Goal: Information Seeking & Learning: Compare options

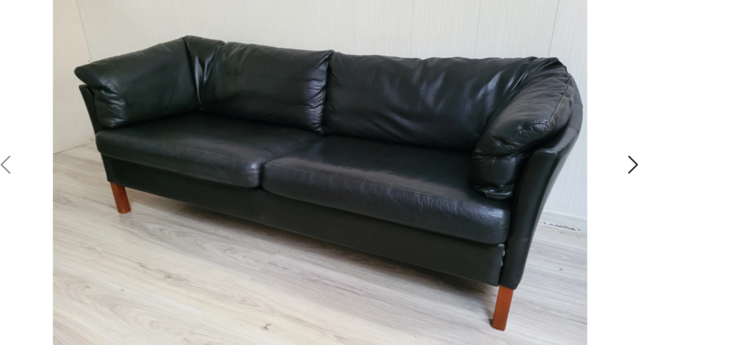
click at [388, 261] on icon "button" at bounding box center [387, 263] width 9 height 9
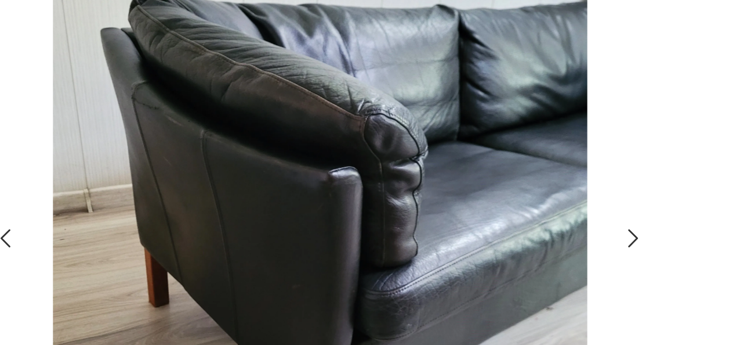
click at [388, 272] on div at bounding box center [276, 290] width 232 height 196
click at [387, 290] on icon "button" at bounding box center [387, 289] width 9 height 9
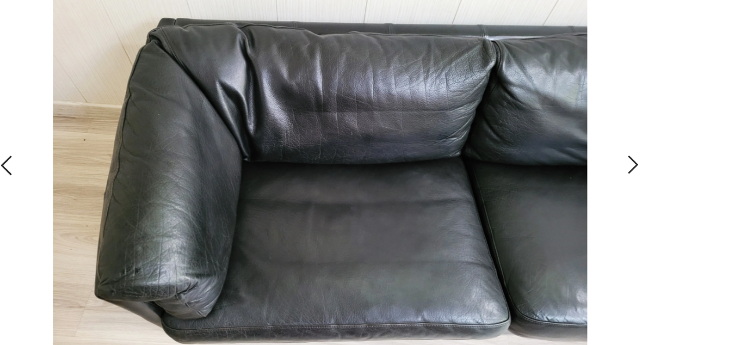
click at [387, 290] on div at bounding box center [276, 264] width 232 height 144
click at [389, 266] on icon "button" at bounding box center [387, 263] width 9 height 9
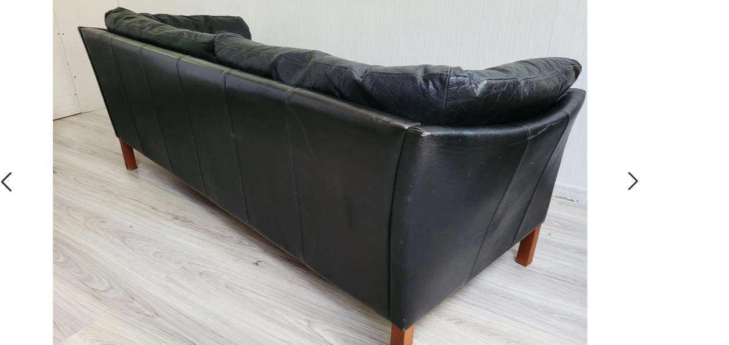
click at [389, 266] on icon "button" at bounding box center [387, 269] width 9 height 9
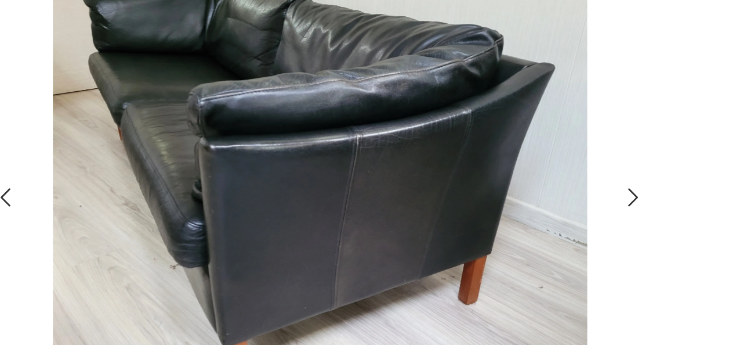
click at [389, 266] on div at bounding box center [276, 275] width 232 height 167
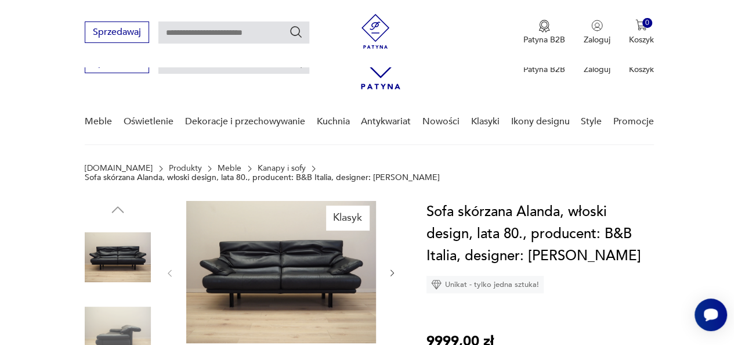
scroll to position [190, 0]
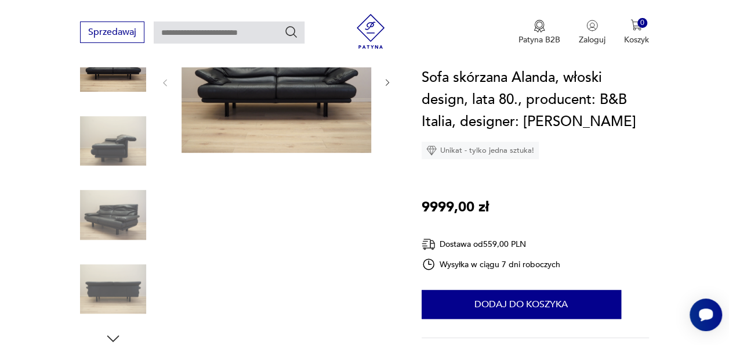
click at [259, 92] on img at bounding box center [277, 81] width 190 height 142
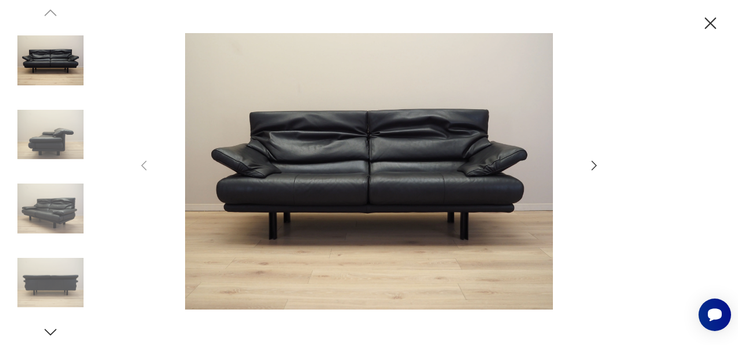
click at [586, 167] on div at bounding box center [369, 172] width 464 height 278
click at [594, 166] on icon "button" at bounding box center [594, 165] width 14 height 14
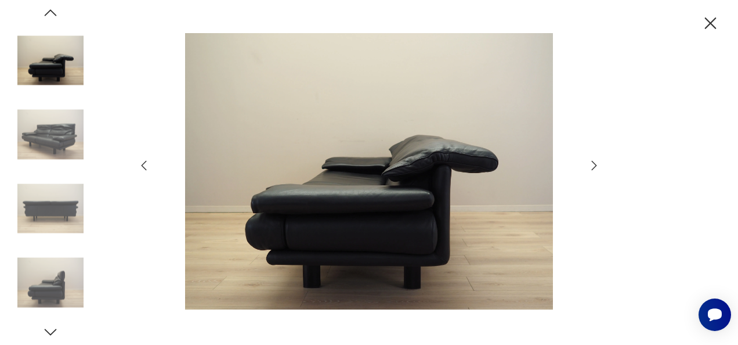
click at [594, 166] on icon "button" at bounding box center [594, 165] width 14 height 14
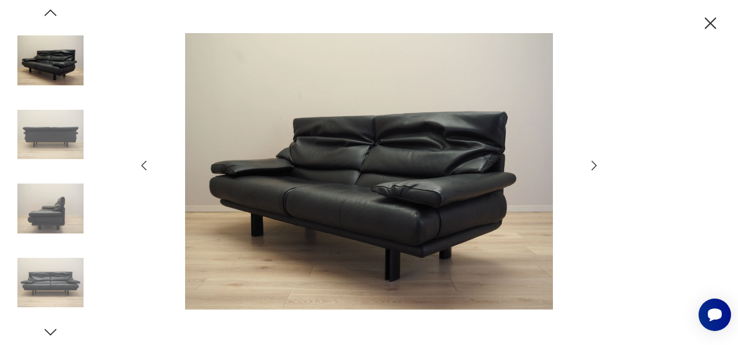
click at [594, 166] on icon "button" at bounding box center [594, 165] width 14 height 14
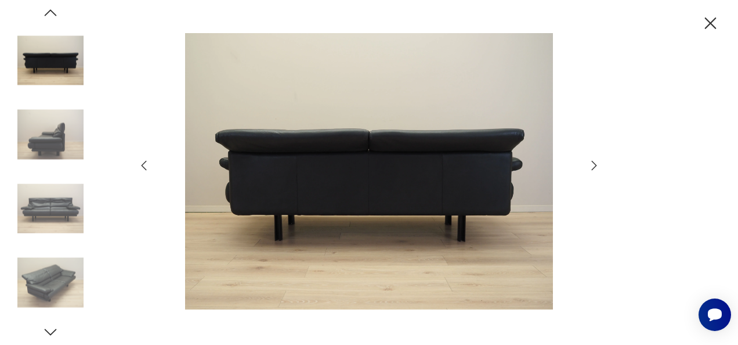
click at [594, 166] on icon "button" at bounding box center [594, 165] width 14 height 14
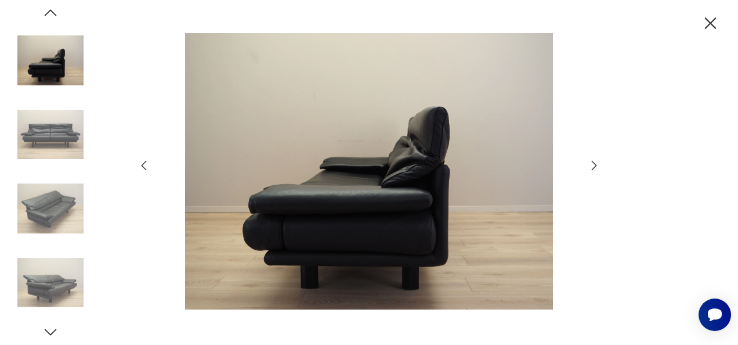
click at [594, 166] on icon "button" at bounding box center [594, 165] width 14 height 14
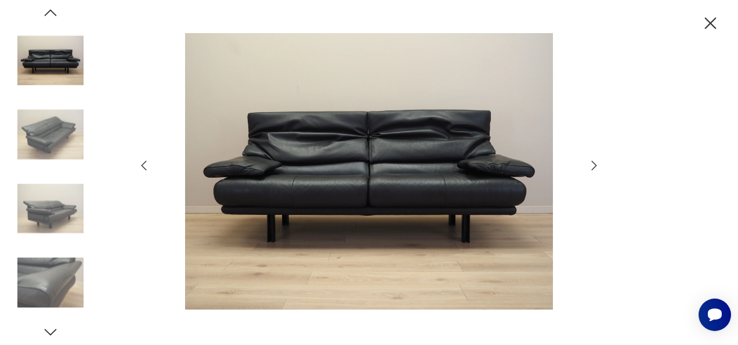
click at [594, 166] on icon "button" at bounding box center [594, 165] width 14 height 14
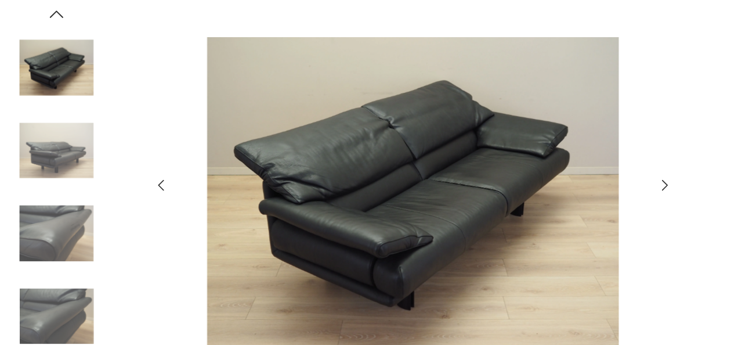
click at [598, 160] on icon "button" at bounding box center [594, 165] width 14 height 14
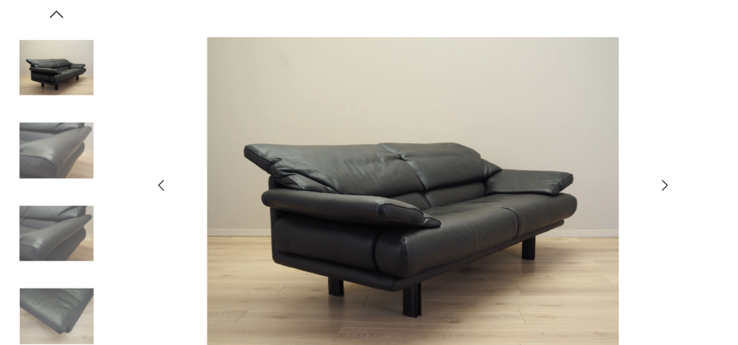
click at [598, 160] on icon "button" at bounding box center [594, 165] width 14 height 14
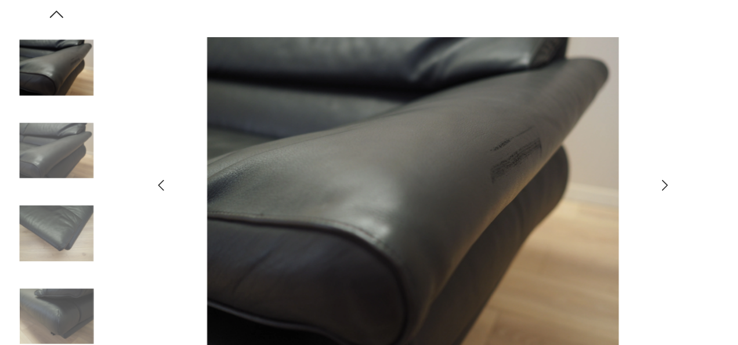
click at [598, 160] on icon "button" at bounding box center [594, 165] width 14 height 14
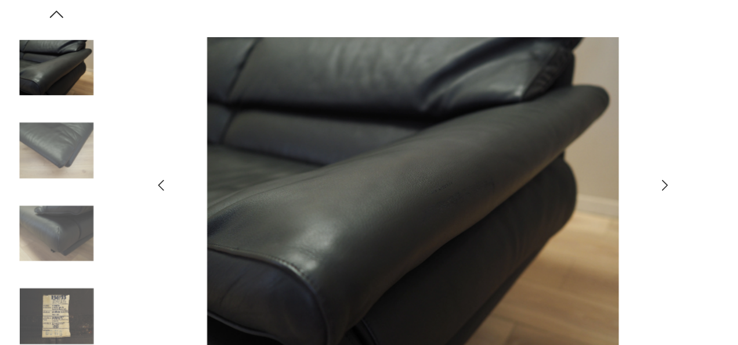
click at [50, 74] on img at bounding box center [50, 60] width 66 height 66
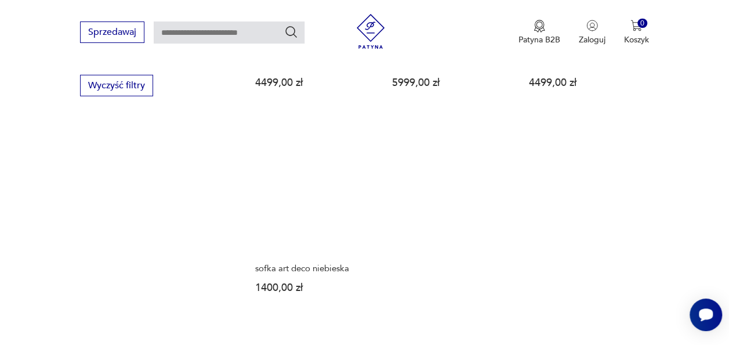
scroll to position [1616, 0]
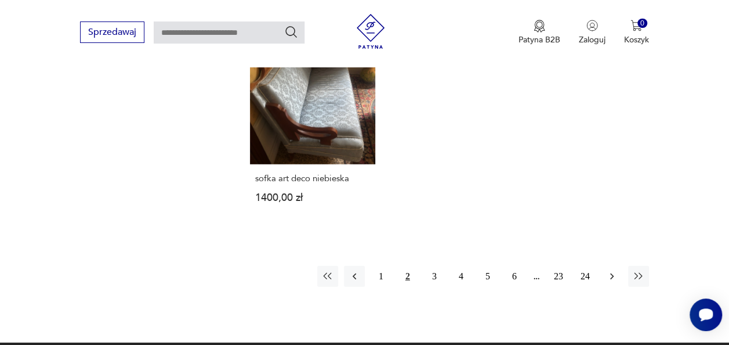
click at [614, 284] on button "button" at bounding box center [612, 276] width 21 height 21
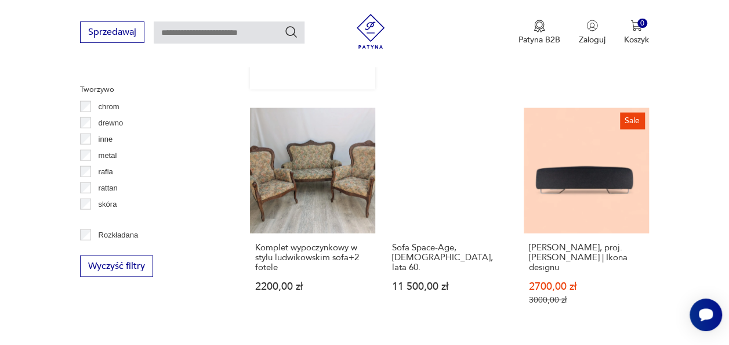
scroll to position [1616, 0]
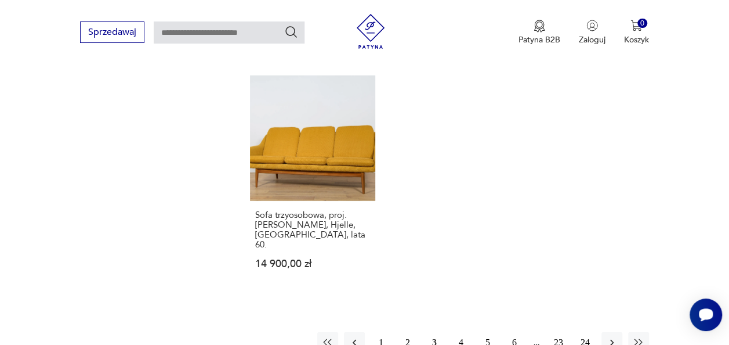
click at [458, 332] on button "4" at bounding box center [461, 342] width 21 height 21
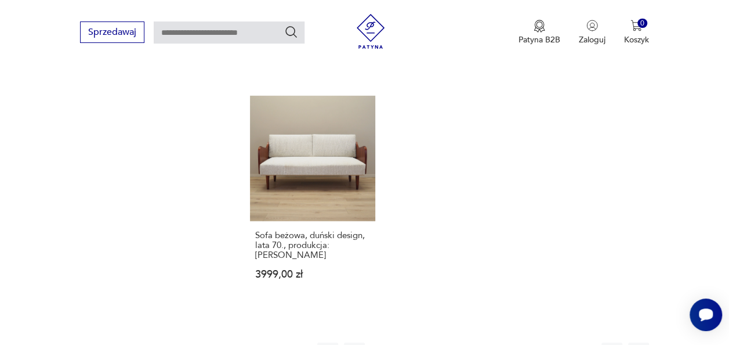
scroll to position [1599, 0]
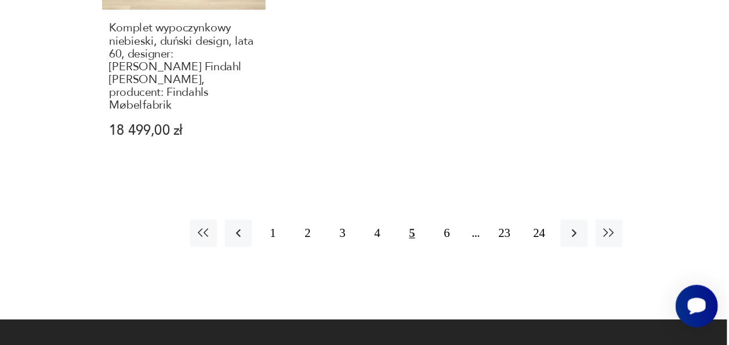
scroll to position [1722, 0]
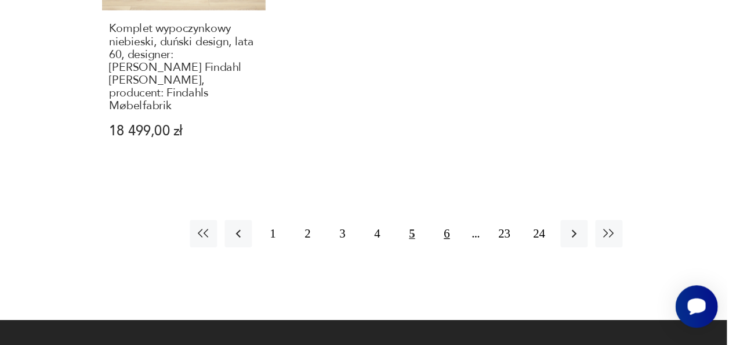
click at [518, 248] on button "6" at bounding box center [514, 258] width 21 height 21
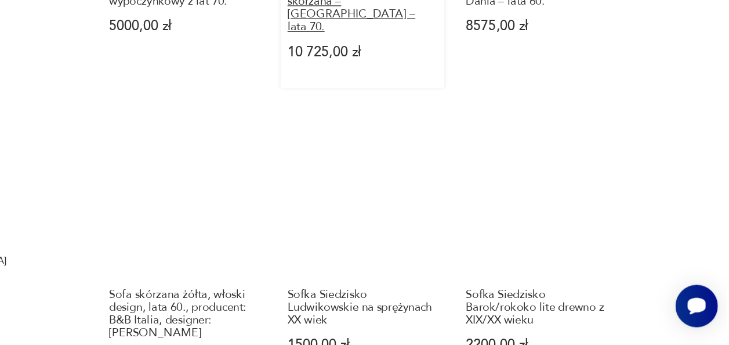
scroll to position [1060, 0]
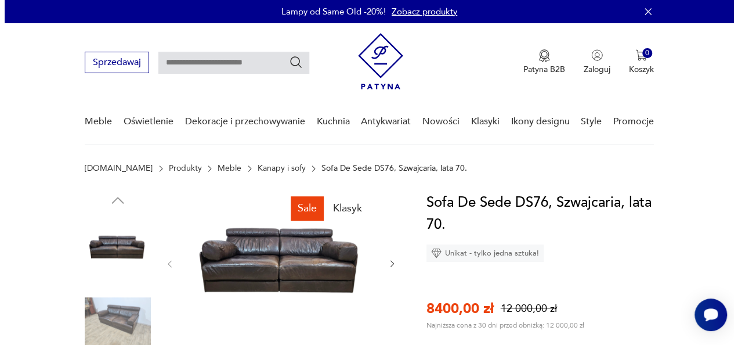
scroll to position [73, 0]
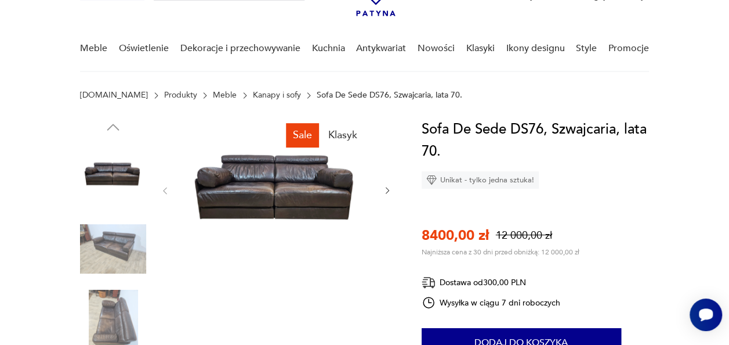
click at [124, 229] on img at bounding box center [113, 249] width 66 height 66
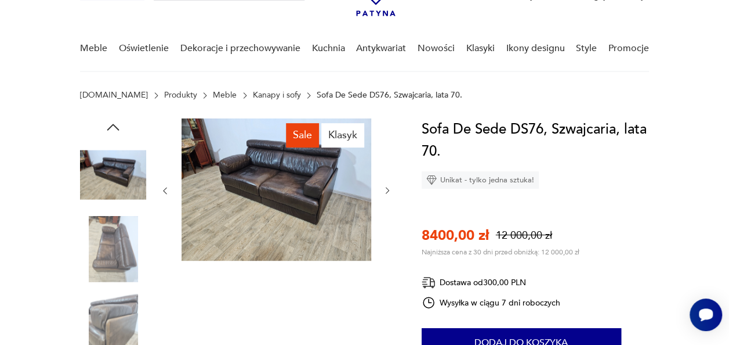
click at [306, 173] on img at bounding box center [277, 189] width 190 height 142
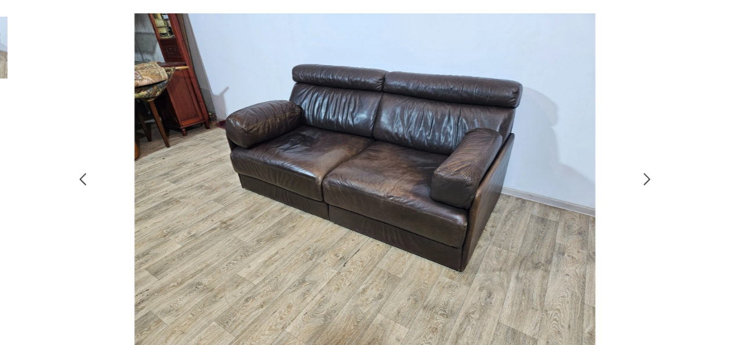
click at [592, 164] on icon "button" at bounding box center [594, 165] width 14 height 14
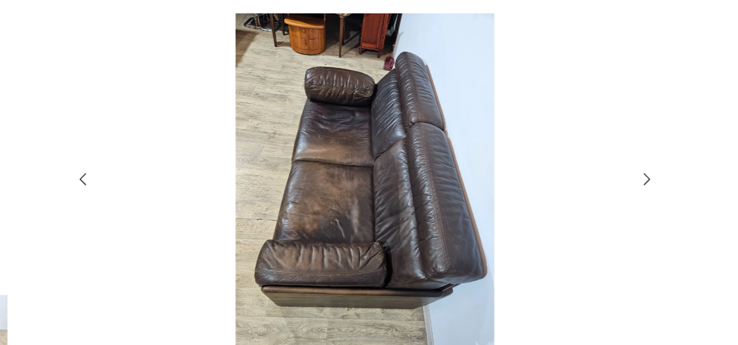
click at [592, 164] on icon "button" at bounding box center [594, 165] width 14 height 14
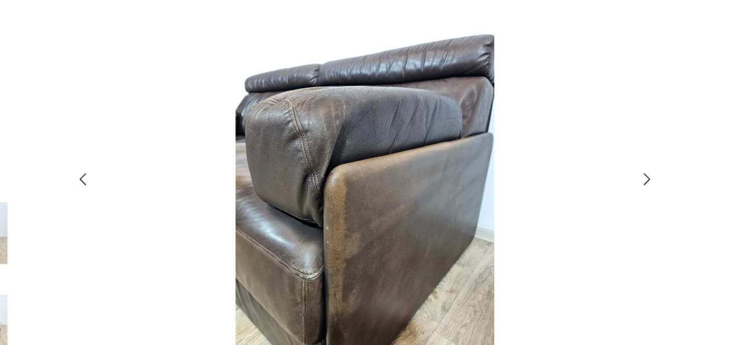
click at [592, 164] on icon "button" at bounding box center [594, 165] width 14 height 14
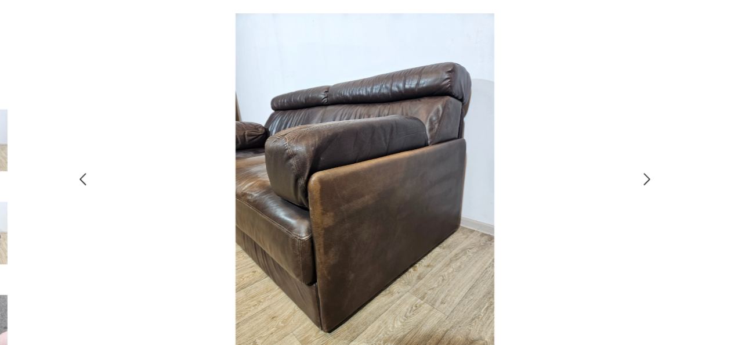
click at [592, 164] on icon "button" at bounding box center [594, 165] width 14 height 14
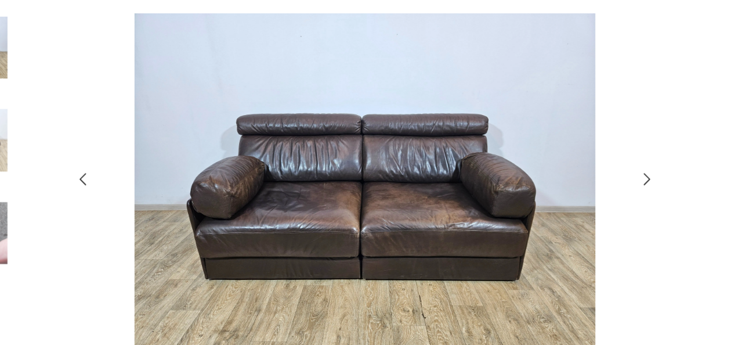
click at [592, 164] on icon "button" at bounding box center [594, 165] width 14 height 14
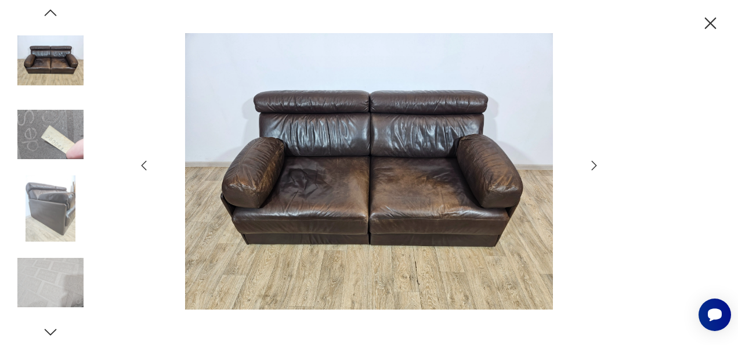
click at [710, 20] on icon "button" at bounding box center [710, 23] width 20 height 20
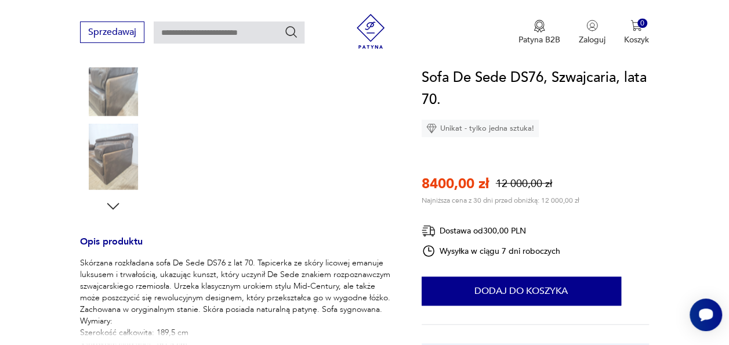
scroll to position [402, 0]
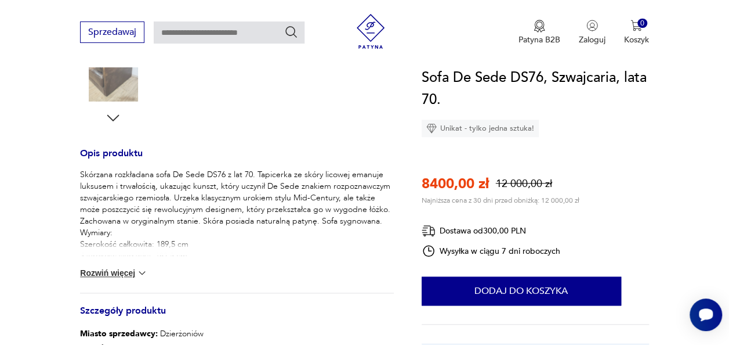
click at [118, 270] on button "Rozwiń więcej" at bounding box center [113, 273] width 67 height 12
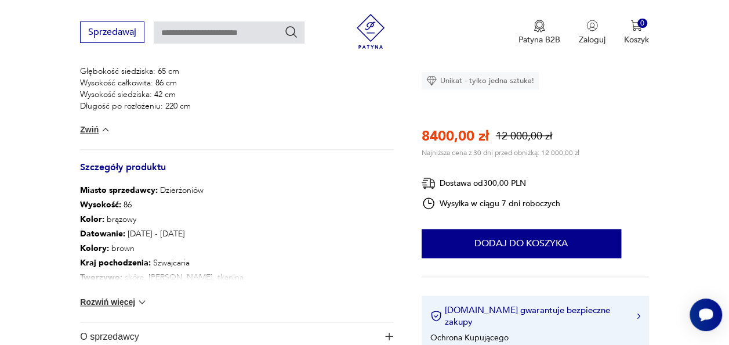
scroll to position [610, 0]
click at [132, 306] on div "Miasto sprzedawcy : Dzierżoniów Wysokość : 86 Kolor: brązowy Datowanie : 1970 -…" at bounding box center [236, 251] width 313 height 139
click at [132, 299] on button "Rozwiń więcej" at bounding box center [113, 301] width 67 height 12
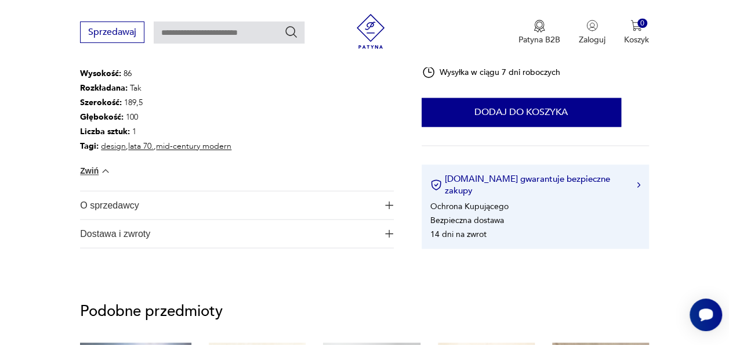
scroll to position [843, 0]
click at [193, 221] on span "Dostawa i zwroty" at bounding box center [229, 233] width 298 height 28
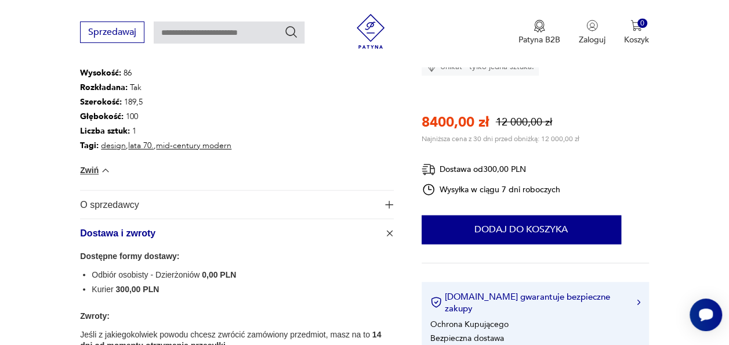
click at [191, 203] on span "O sprzedawcy" at bounding box center [229, 204] width 298 height 28
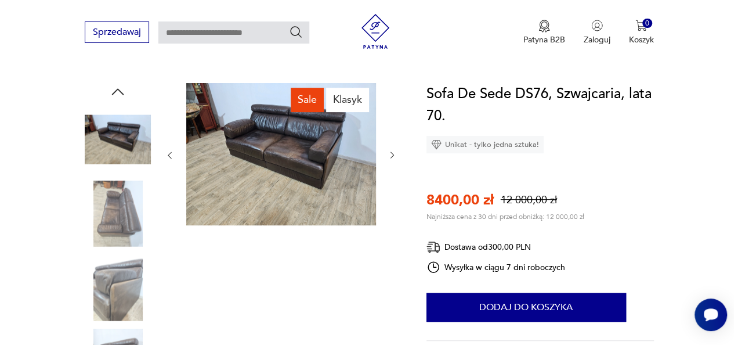
scroll to position [69, 0]
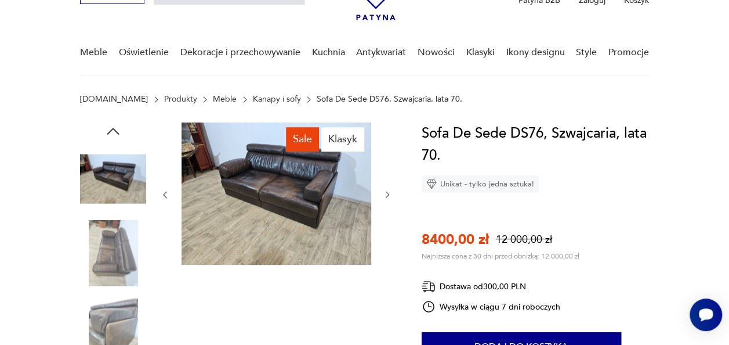
click at [321, 207] on img at bounding box center [277, 193] width 190 height 142
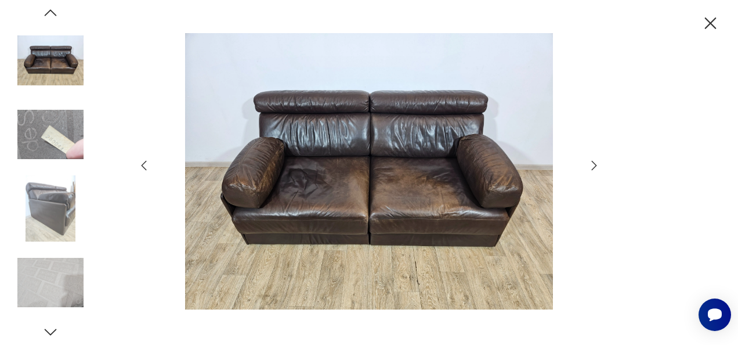
click at [382, 46] on img at bounding box center [368, 171] width 413 height 276
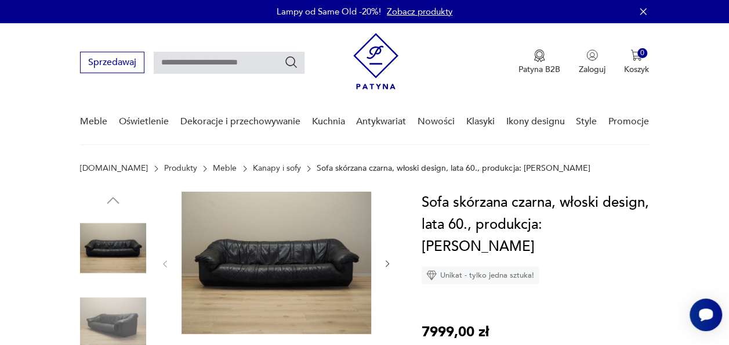
click at [317, 269] on img at bounding box center [277, 263] width 190 height 142
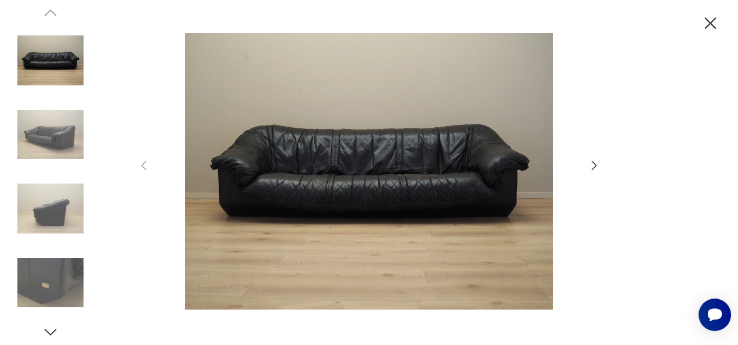
click at [586, 162] on div at bounding box center [369, 172] width 464 height 278
click at [590, 168] on icon "button" at bounding box center [594, 165] width 14 height 14
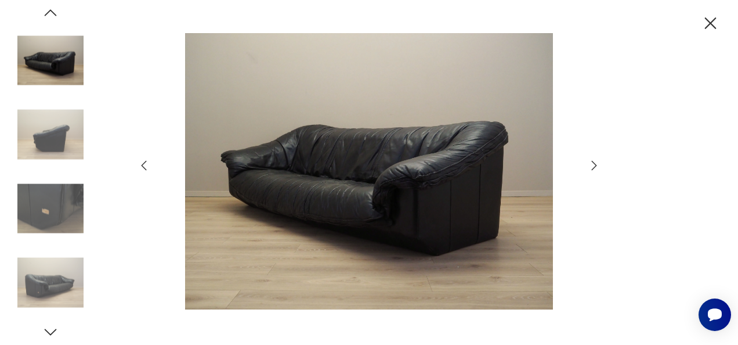
click at [590, 168] on icon "button" at bounding box center [594, 165] width 14 height 14
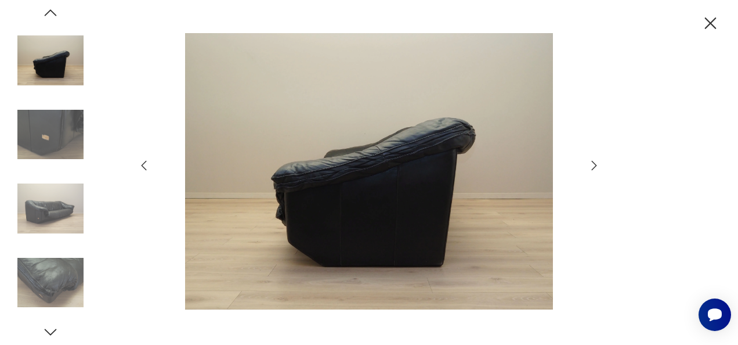
click at [590, 168] on icon "button" at bounding box center [594, 165] width 14 height 14
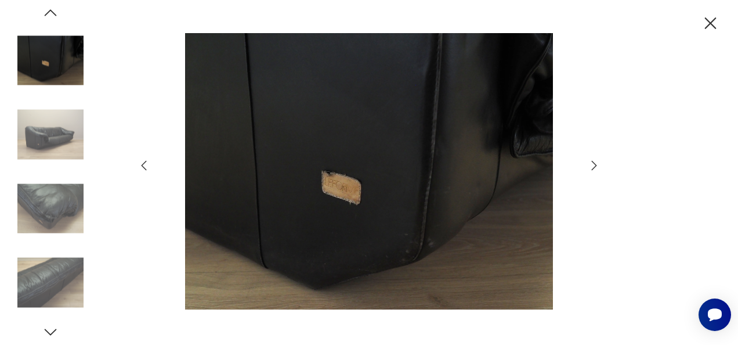
click at [590, 168] on icon "button" at bounding box center [594, 165] width 14 height 14
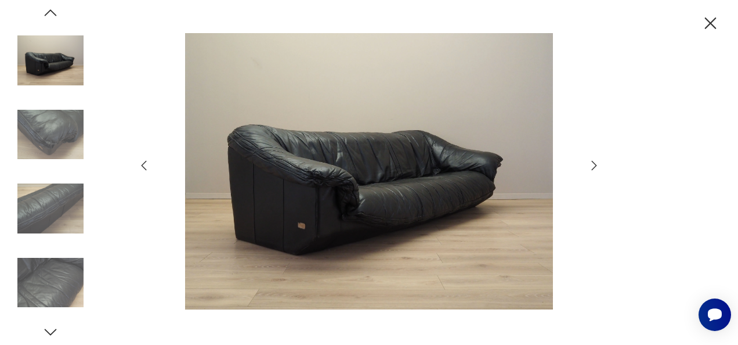
click at [590, 168] on icon "button" at bounding box center [594, 165] width 14 height 14
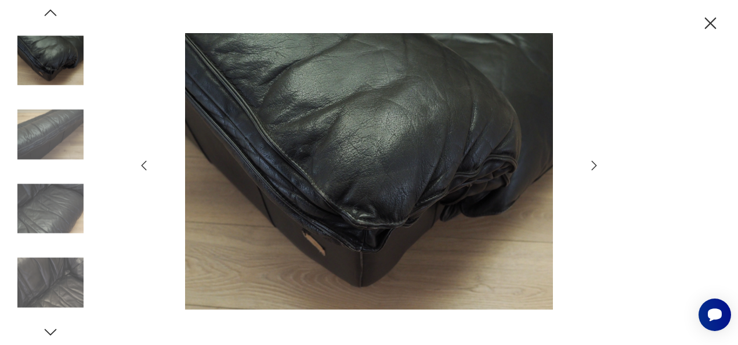
click at [590, 168] on icon "button" at bounding box center [594, 165] width 14 height 14
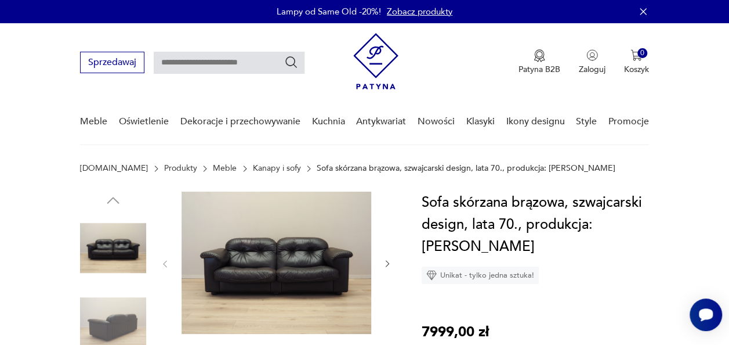
click at [283, 264] on img at bounding box center [277, 263] width 190 height 142
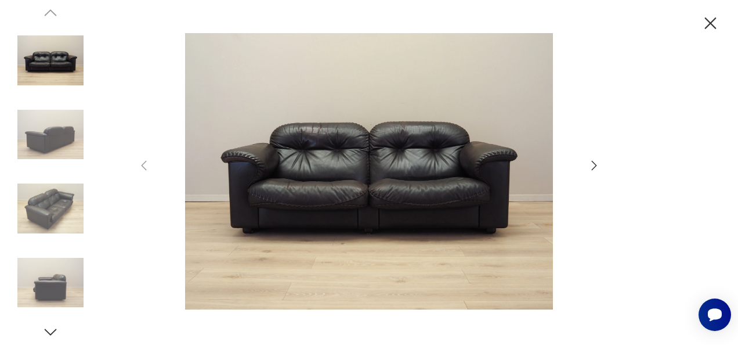
click at [592, 159] on icon "button" at bounding box center [594, 165] width 14 height 14
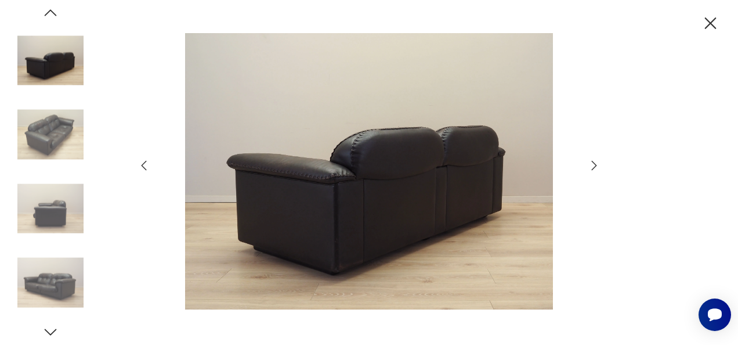
click at [592, 159] on icon "button" at bounding box center [594, 165] width 14 height 14
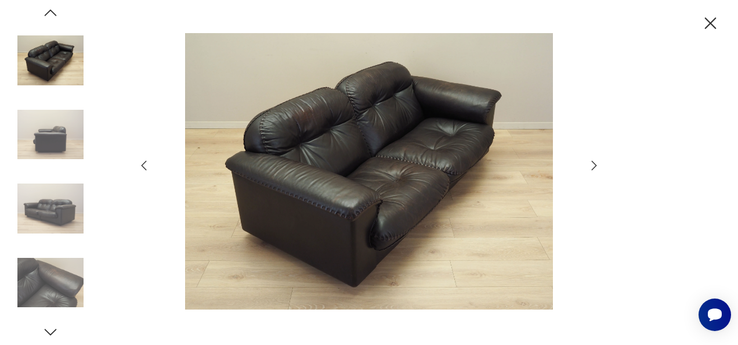
click at [592, 159] on icon "button" at bounding box center [594, 165] width 14 height 14
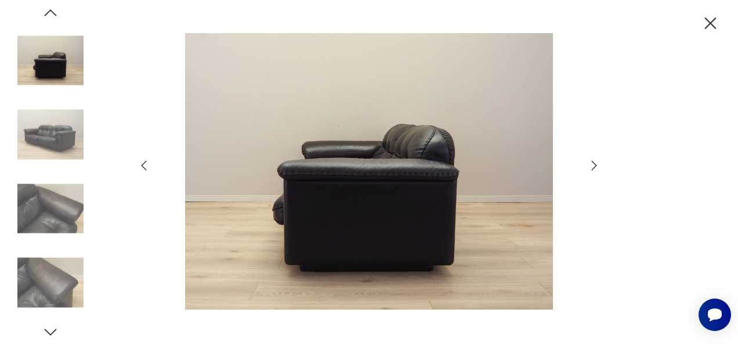
click at [592, 159] on icon "button" at bounding box center [594, 165] width 14 height 14
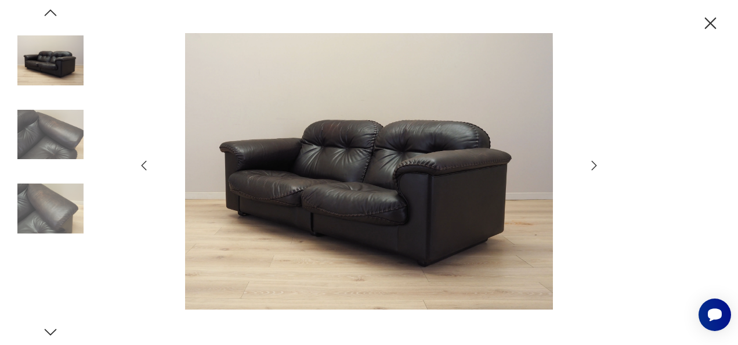
click at [592, 159] on icon "button" at bounding box center [594, 165] width 14 height 14
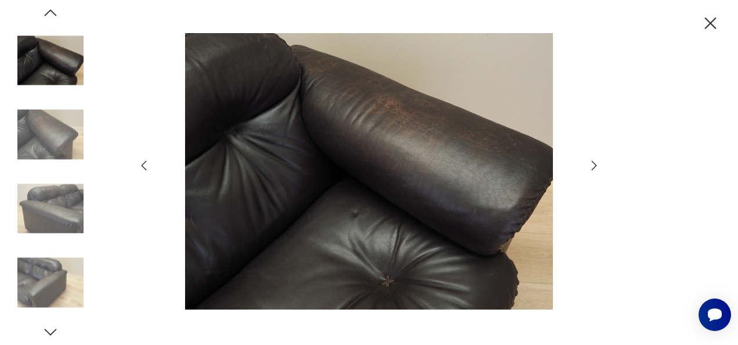
click at [592, 161] on icon "button" at bounding box center [594, 165] width 5 height 9
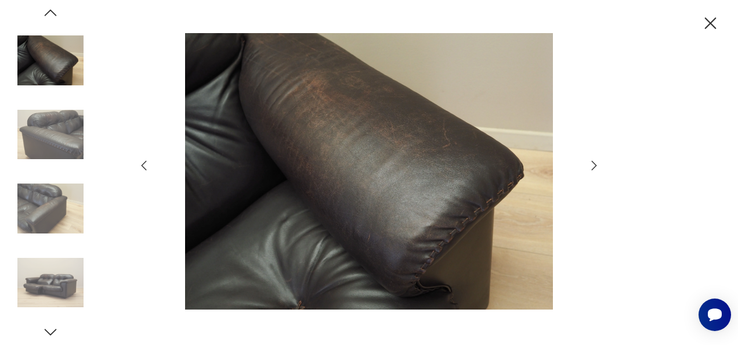
click at [701, 24] on icon "button" at bounding box center [710, 23] width 20 height 20
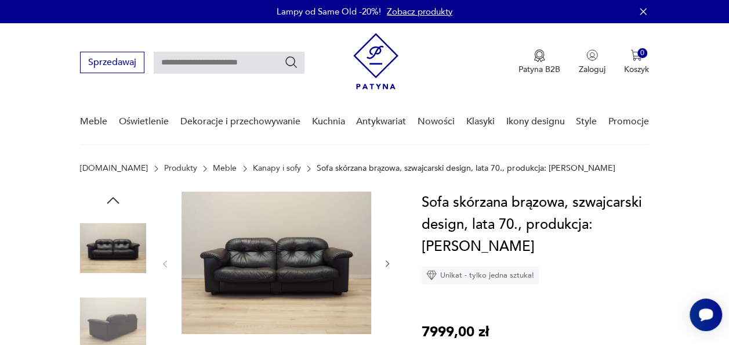
click at [212, 72] on input "text" at bounding box center [229, 63] width 151 height 22
type input "*******"
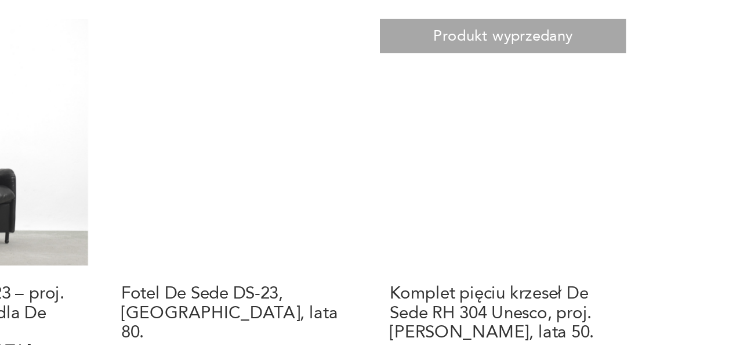
scroll to position [846, 0]
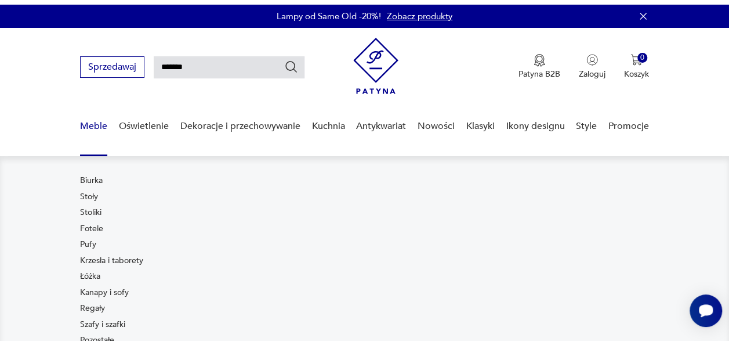
scroll to position [25, 0]
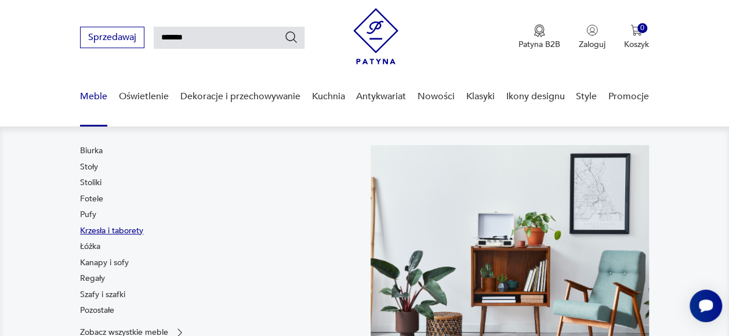
click at [107, 236] on link "Krzesła i taborety" at bounding box center [111, 231] width 63 height 12
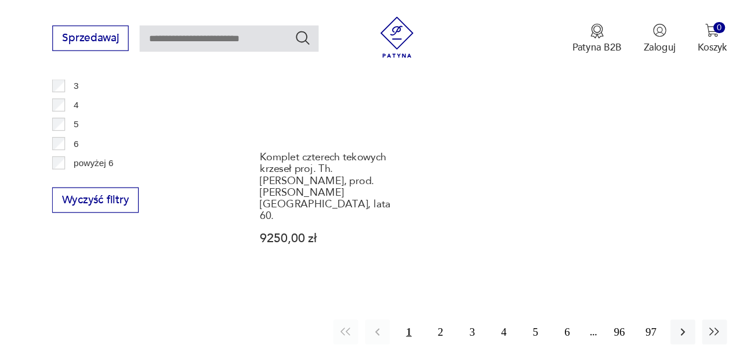
scroll to position [1759, 0]
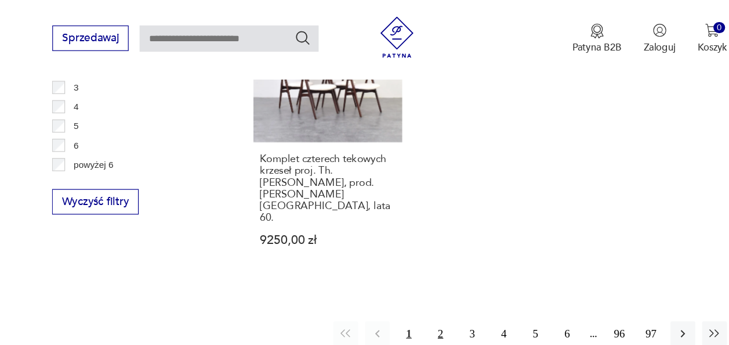
click at [416, 270] on button "2" at bounding box center [408, 280] width 21 height 21
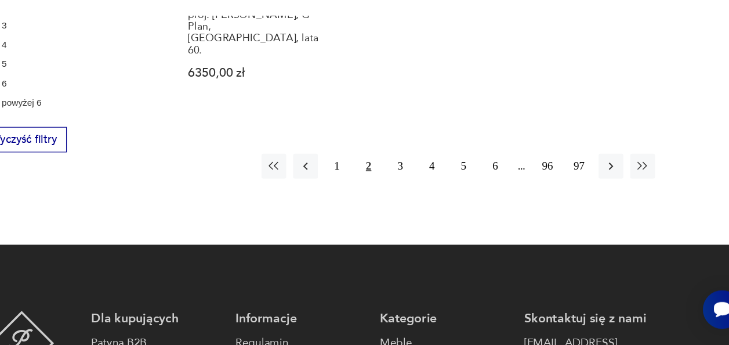
scroll to position [1758, 0]
click at [435, 182] on button "3" at bounding box center [434, 192] width 21 height 21
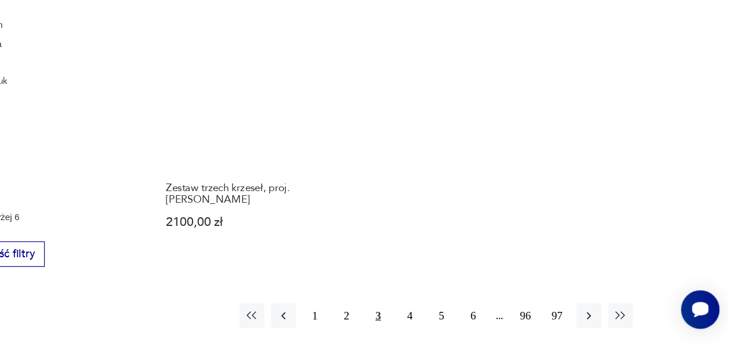
scroll to position [1662, 0]
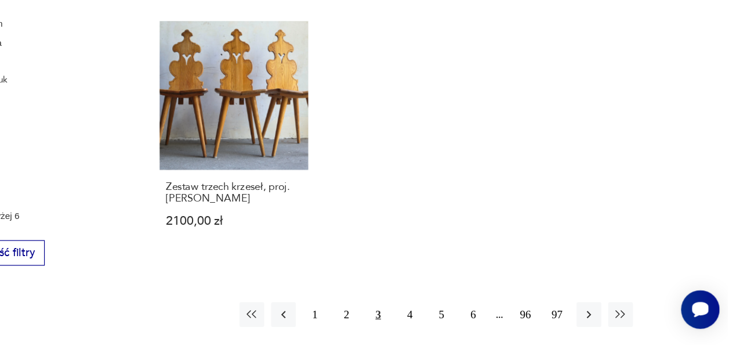
click at [459, 308] on button "4" at bounding box center [461, 318] width 21 height 21
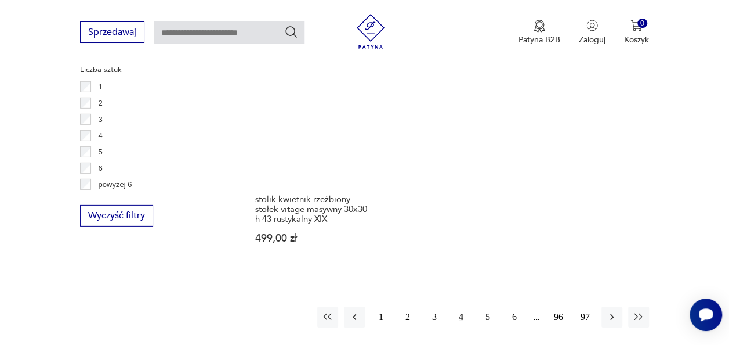
scroll to position [1786, 0]
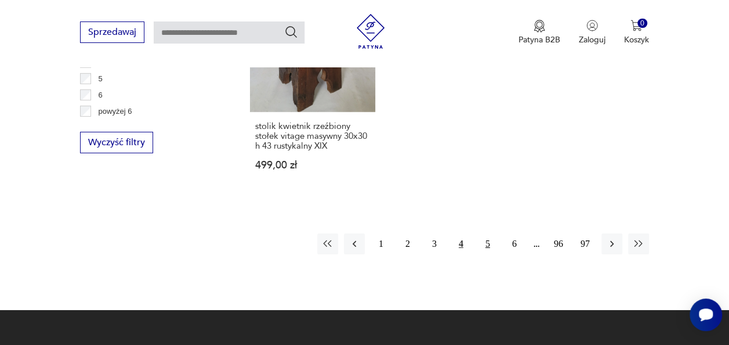
click at [489, 233] on button "5" at bounding box center [488, 243] width 21 height 21
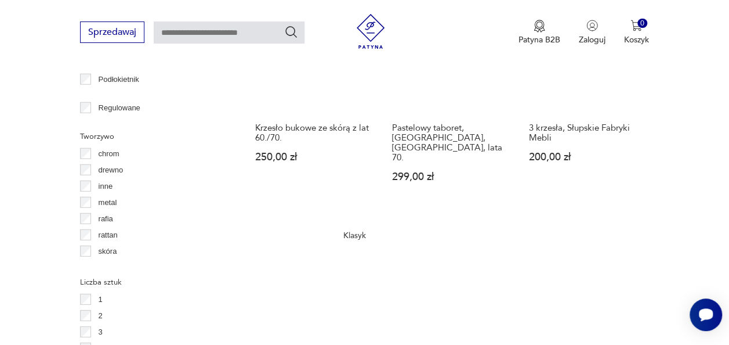
scroll to position [1691, 0]
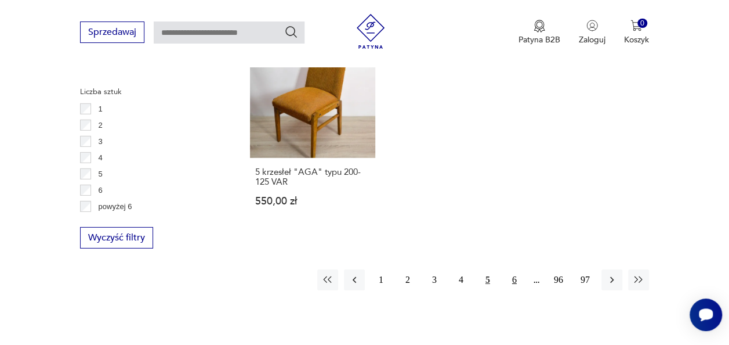
click at [518, 269] on button "6" at bounding box center [514, 279] width 21 height 21
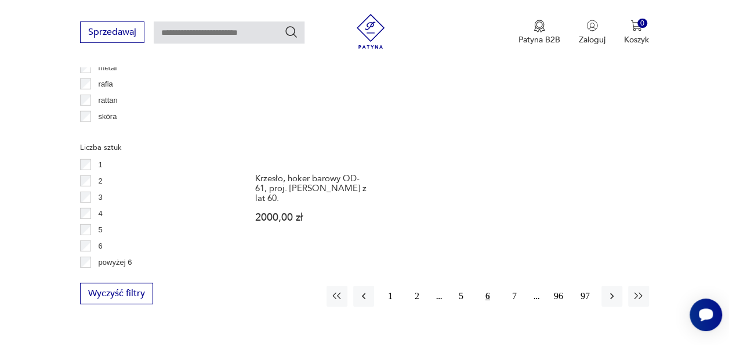
scroll to position [1639, 0]
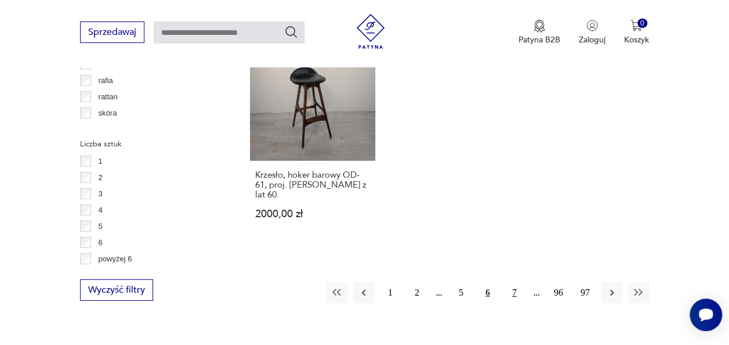
click at [515, 282] on button "7" at bounding box center [514, 292] width 21 height 21
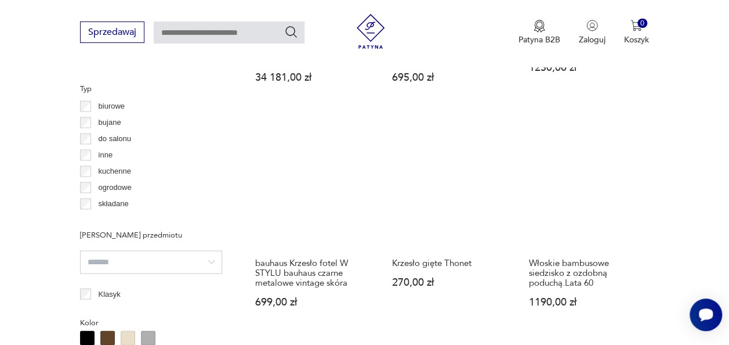
scroll to position [905, 0]
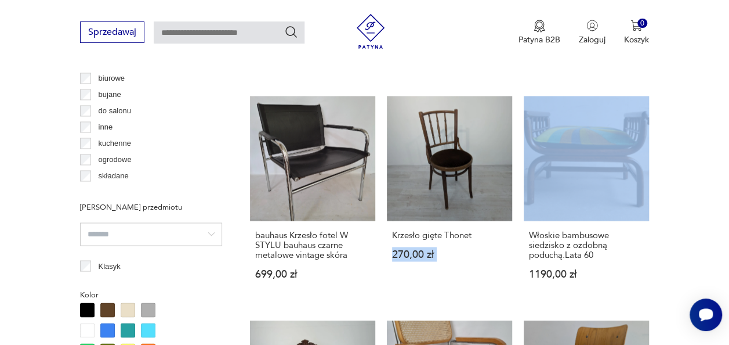
drag, startPoint x: 515, startPoint y: 233, endPoint x: 522, endPoint y: 189, distance: 44.1
click at [522, 189] on div "Klasyk Zestaw czterech światowej sławy krzeseł Cesca autorstwa [PERSON_NAME], W…" at bounding box center [449, 296] width 399 height 1358
drag, startPoint x: 522, startPoint y: 189, endPoint x: 649, endPoint y: 187, distance: 127.1
click at [649, 187] on section "Filtruj produkty Cena MIN MAX OK Promocja Datowanie OK Kraj pochodzenia Francja…" at bounding box center [364, 335] width 729 height 1515
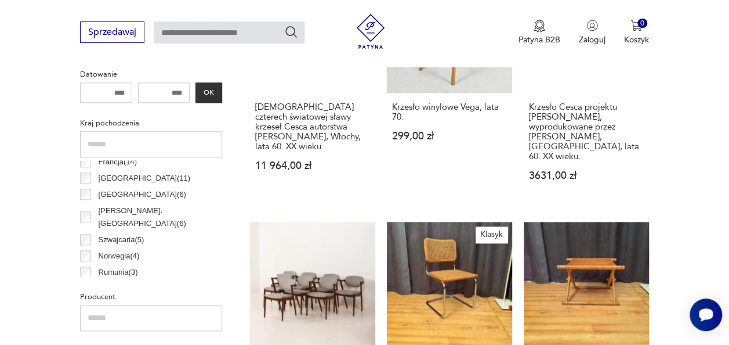
scroll to position [499, 0]
